Goal: Contribute content: Add original content to the website for others to see

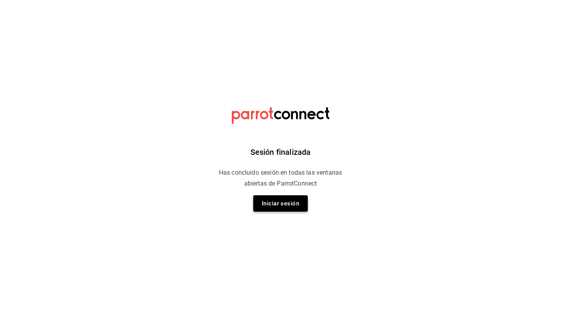
click at [272, 202] on button "Iniciar sesión" at bounding box center [280, 203] width 55 height 16
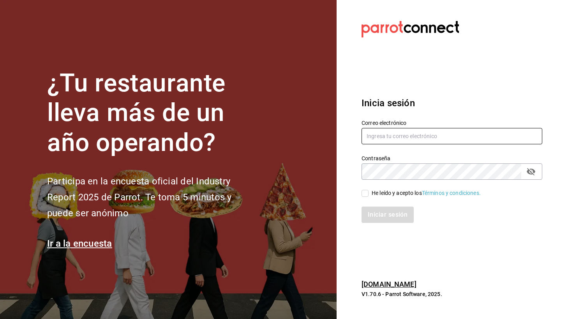
type input "[PERSON_NAME][EMAIL_ADDRESS][DOMAIN_NAME]"
click at [365, 193] on input "He leído y acepto los Términos y condiciones." at bounding box center [364, 193] width 7 height 7
checkbox input "true"
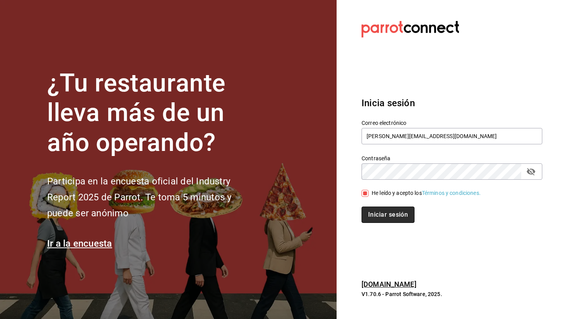
click at [369, 216] on button "Iniciar sesión" at bounding box center [387, 215] width 53 height 16
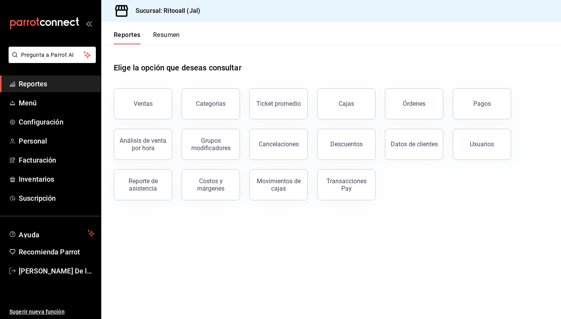
click at [171, 37] on button "Resumen" at bounding box center [166, 37] width 27 height 13
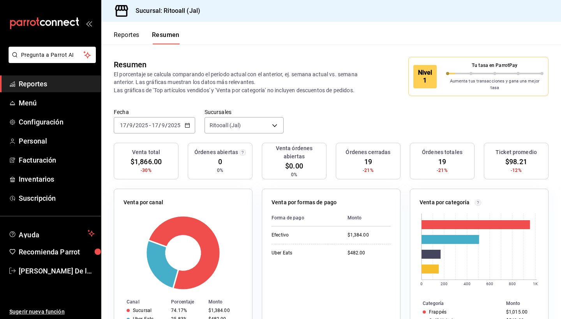
click at [270, 201] on div "Venta por formas de pago Forma de pago Monto Efectivo $1,384.00 Uber Eats $482.…" at bounding box center [331, 271] width 139 height 164
click at [39, 102] on span "Menú" at bounding box center [57, 103] width 76 height 11
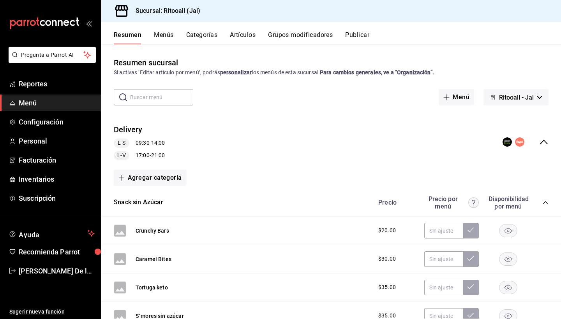
click at [254, 33] on button "Artículos" at bounding box center [243, 37] width 26 height 13
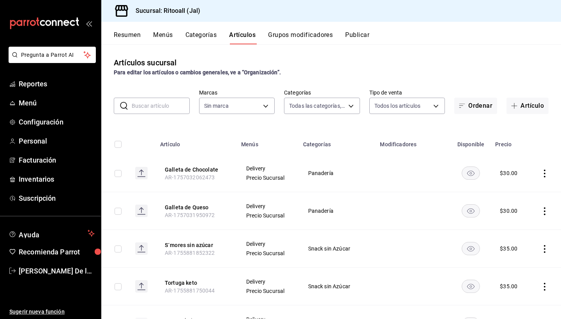
type input "131d267d-65fe-4999-87ad-1c2eff3a286d,f2e817f5-0416-4daa-9806-1efd3a3a55c7,5e2df…"
type input "f63b42d9-572c-41ac-8247-5347bc764a1d"
click at [514, 109] on button "Artículo" at bounding box center [527, 106] width 42 height 16
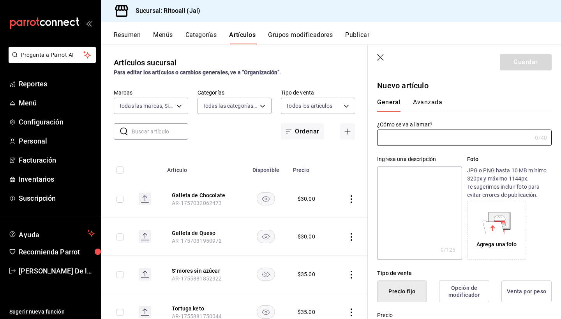
type input "AR-1758162019184"
type input "San Pellegrino Mineral"
click at [388, 186] on textarea at bounding box center [419, 213] width 84 height 93
paste textarea "Agua Mineral Gasificada S. Pellegrino 24 pzas 250 ml"
type textarea "Agua Mineral Gasificada S. Pellegrino 24 pzas 250 ml"
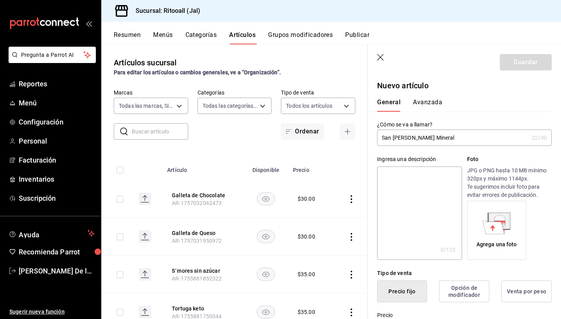
type textarea "x"
click at [429, 186] on textarea "Agua Mineral Gasificada S. Pellegrino 24 pzas 250 ml" at bounding box center [419, 213] width 84 height 93
type textarea "Agua Mineral Gasificada S. Pellegrino 24 pza 250 ml"
type textarea "x"
type textarea "Agua Mineral Gasificada S. Pellegrino 24 pz 250 ml"
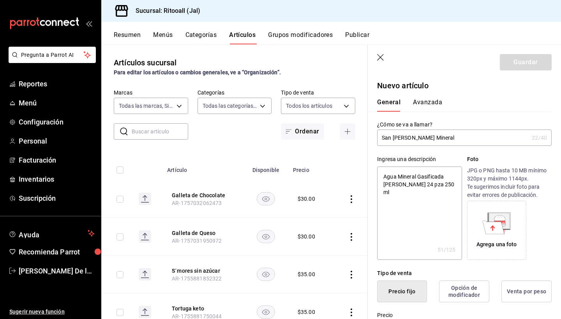
type textarea "x"
type textarea "Agua Mineral Gasificada S. Pellegrino 24 p 250 ml"
type textarea "x"
type textarea "Agua Mineral Gasificada S. Pellegrino 24 250 ml"
type textarea "x"
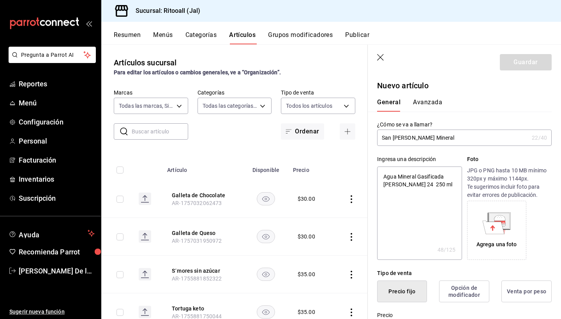
type textarea "Agua Mineral Gasificada S. Pellegrino 24 250 ml"
type textarea "x"
type textarea "Agua Mineral Gasificada S. Pellegrino 2 250 ml"
type textarea "x"
type textarea "Agua Mineral Gasificada S. Pellegrino 250 ml"
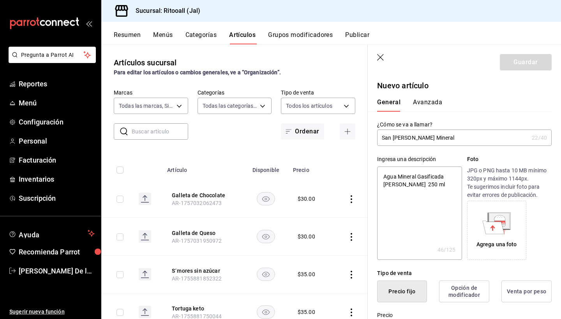
type textarea "x"
type textarea "Agua Mineral Gasificada S. Pellegrin 250 ml"
type textarea "x"
type textarea "Agua Mineral Gasificada S. Pellegri 250 ml"
type textarea "x"
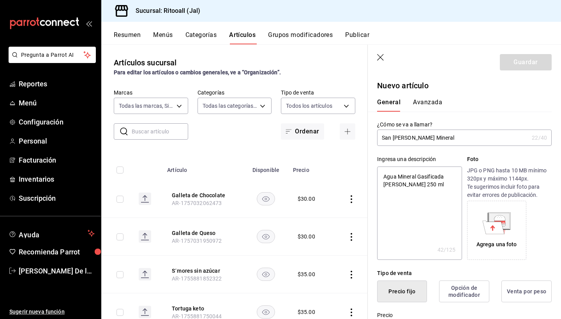
type textarea "Agua Mineral Gasificada S. Pellegri 250 ml"
type textarea "x"
type textarea "Agua Mineral Gasificada S. Pellegri 250 ml"
type textarea "x"
type textarea "Agua Mineral Gasificada S. Pellegrin 250 ml"
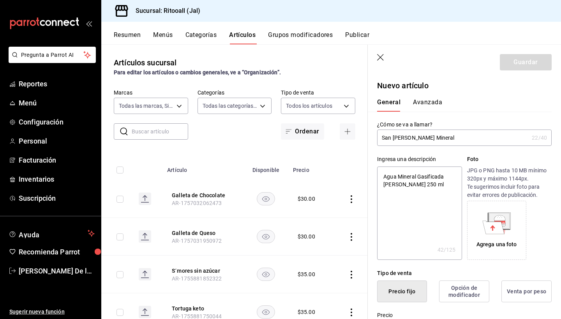
type textarea "x"
type textarea "Agua Mineral Gasificada S. Pellegrino 250 ml"
type textarea "x"
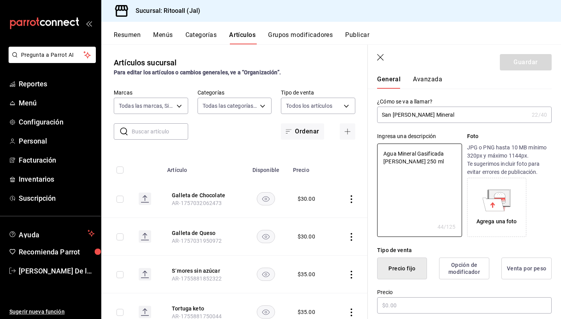
type textarea "Agua Mineral Gasificada S. Pellegrino 250 ml"
click at [490, 218] on div "Agrega una foto" at bounding box center [496, 222] width 40 height 8
click at [512, 188] on div "Agrega una foto" at bounding box center [496, 207] width 55 height 55
click at [513, 217] on div "Agrega una foto" at bounding box center [496, 207] width 55 height 55
click at [502, 215] on div "Agrega una foto" at bounding box center [496, 207] width 55 height 55
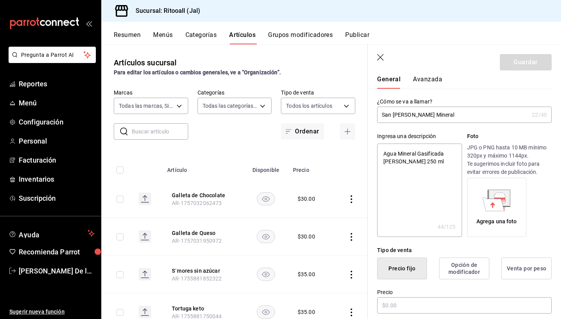
click at [525, 195] on div "Agrega una foto" at bounding box center [496, 207] width 59 height 59
click at [498, 204] on icon at bounding box center [493, 204] width 22 height 13
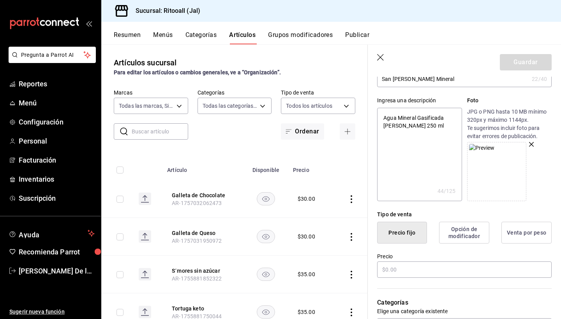
scroll to position [87, 0]
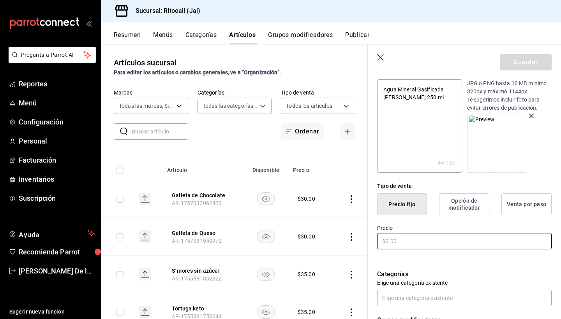
click at [419, 237] on input "text" at bounding box center [464, 241] width 174 height 16
type textarea "x"
type input "$3.00"
type textarea "x"
type input "$30.00"
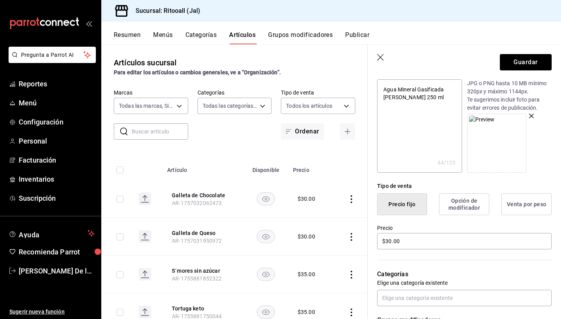
click at [459, 259] on div "Categorías Elige una categoría existente" at bounding box center [460, 279] width 184 height 56
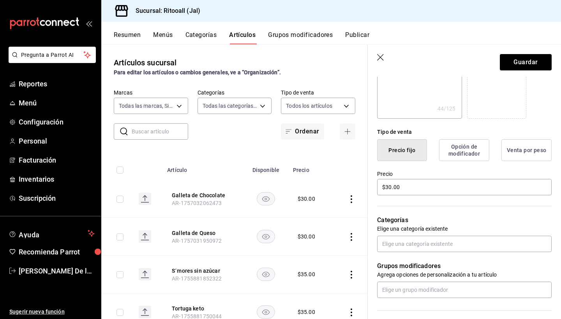
scroll to position [142, 0]
click at [457, 243] on input "text" at bounding box center [464, 244] width 174 height 16
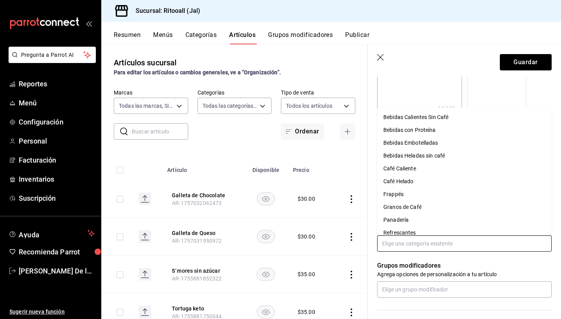
scroll to position [0, 0]
click at [430, 143] on li "Bebidas Embotelladas" at bounding box center [464, 143] width 174 height 13
type textarea "x"
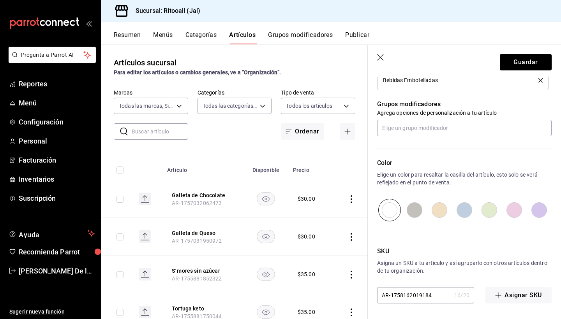
scroll to position [329, 0]
click at [494, 212] on input "radio" at bounding box center [489, 210] width 25 height 23
radio input "true"
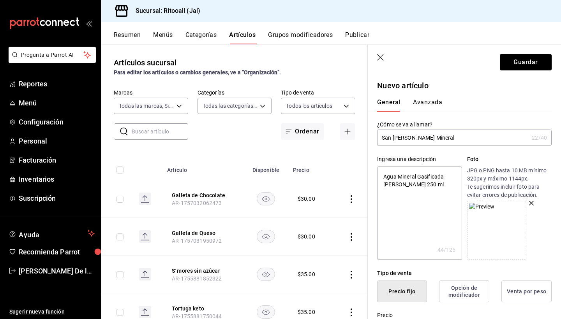
scroll to position [0, 0]
click at [526, 65] on button "Guardar" at bounding box center [525, 62] width 52 height 16
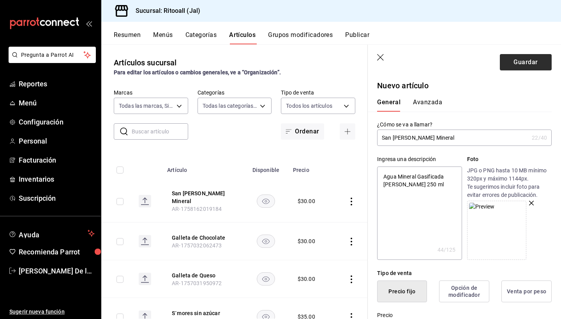
type textarea "x"
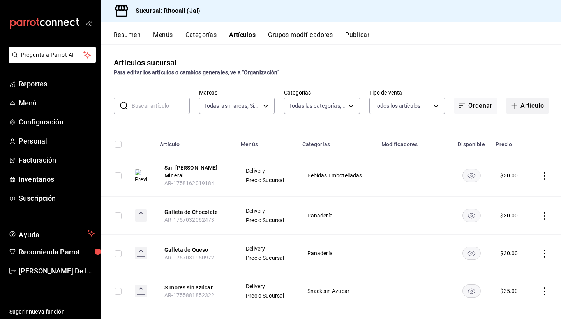
click at [530, 107] on button "Artículo" at bounding box center [527, 106] width 42 height 16
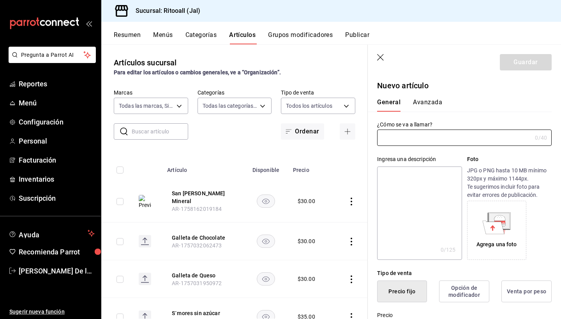
type input "AR-1758163903885"
drag, startPoint x: 439, startPoint y: 140, endPoint x: 379, endPoint y: 137, distance: 59.6
click at [379, 137] on input "Refresco Jarritos Piña" at bounding box center [452, 138] width 151 height 16
type input "Refresco Jarritos Piña"
click at [402, 202] on textarea at bounding box center [419, 213] width 84 height 93
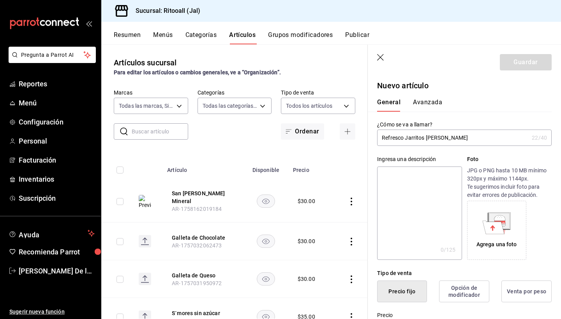
paste textarea "Refresco Jarritos Piña"
type textarea "Refresco Jarritos Piña"
type textarea "x"
type textarea "Refresco Jarritos Piña"
type textarea "x"
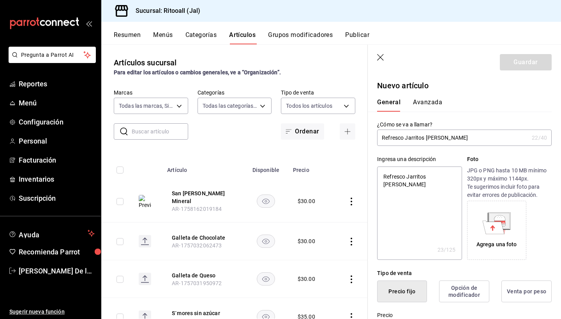
type textarea "Refresco Jarritos Piña 3"
type textarea "x"
type textarea "Refresco Jarritos Piña 35"
type textarea "x"
type textarea "Refresco Jarritos Piña 355"
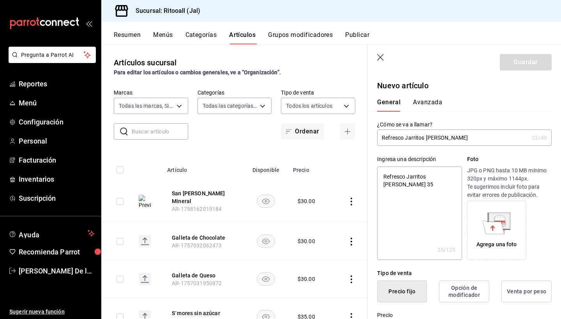
type textarea "x"
type textarea "Refresco Jarritos Piña 355m"
type textarea "x"
type textarea "Refresco Jarritos Piña 355ml"
type textarea "x"
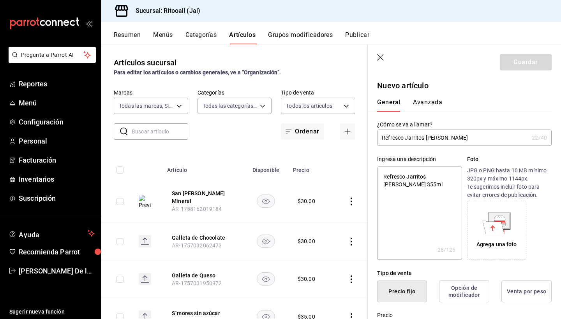
type textarea "Refresco Jarritos Piña 355mlk"
type textarea "x"
type textarea "Refresco Jarritos Piña 355ml"
type textarea "x"
type textarea "Refresco Jarritos Piña 355ml"
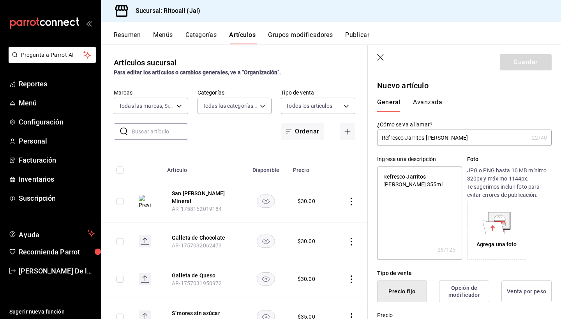
click at [505, 222] on icon at bounding box center [499, 222] width 11 height 2
click at [471, 2] on div "Sucursal: Ritooall (Jal)" at bounding box center [330, 11] width 459 height 22
click at [494, 223] on icon at bounding box center [493, 227] width 22 height 13
click at [498, 229] on icon at bounding box center [493, 227] width 22 height 13
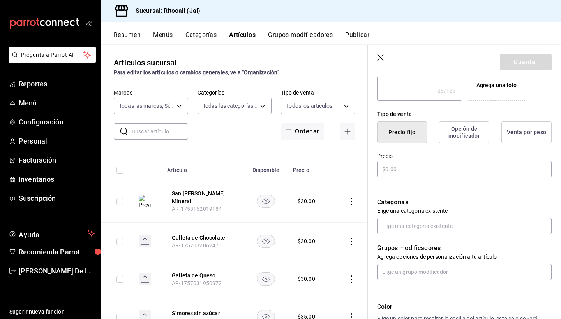
scroll to position [171, 0]
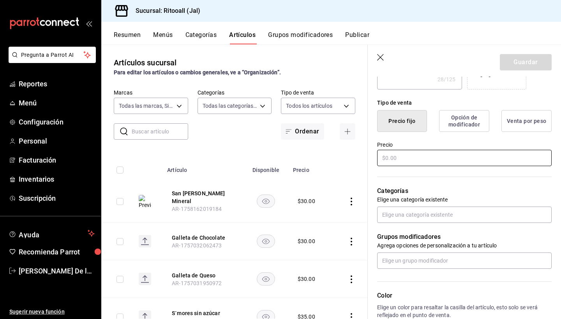
click at [429, 160] on input "text" at bounding box center [464, 158] width 174 height 16
type textarea "x"
type input "$2.00"
type textarea "x"
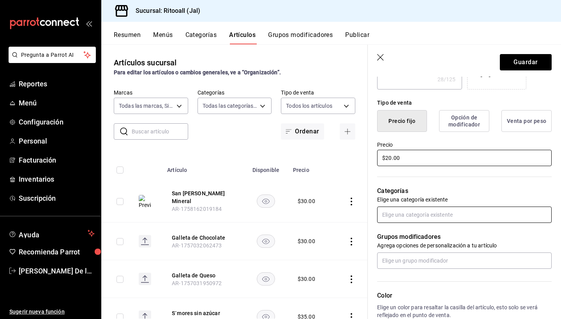
type input "$20.00"
click at [431, 211] on input "text" at bounding box center [464, 215] width 174 height 16
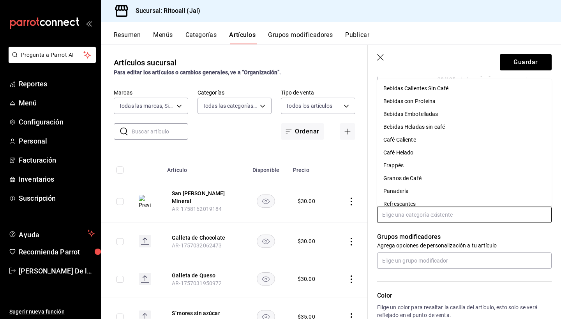
scroll to position [0, 0]
click at [432, 116] on li "Bebidas Embotelladas" at bounding box center [464, 114] width 174 height 13
type textarea "x"
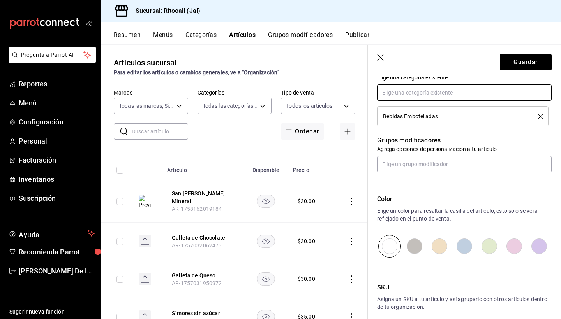
scroll to position [294, 0]
click at [438, 245] on input "radio" at bounding box center [439, 245] width 25 height 23
radio input "true"
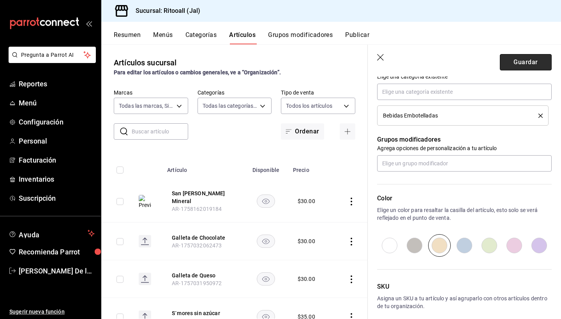
click at [513, 65] on button "Guardar" at bounding box center [525, 62] width 52 height 16
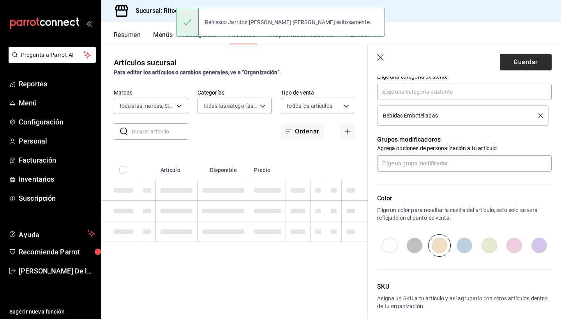
type textarea "x"
